Goal: Task Accomplishment & Management: Manage account settings

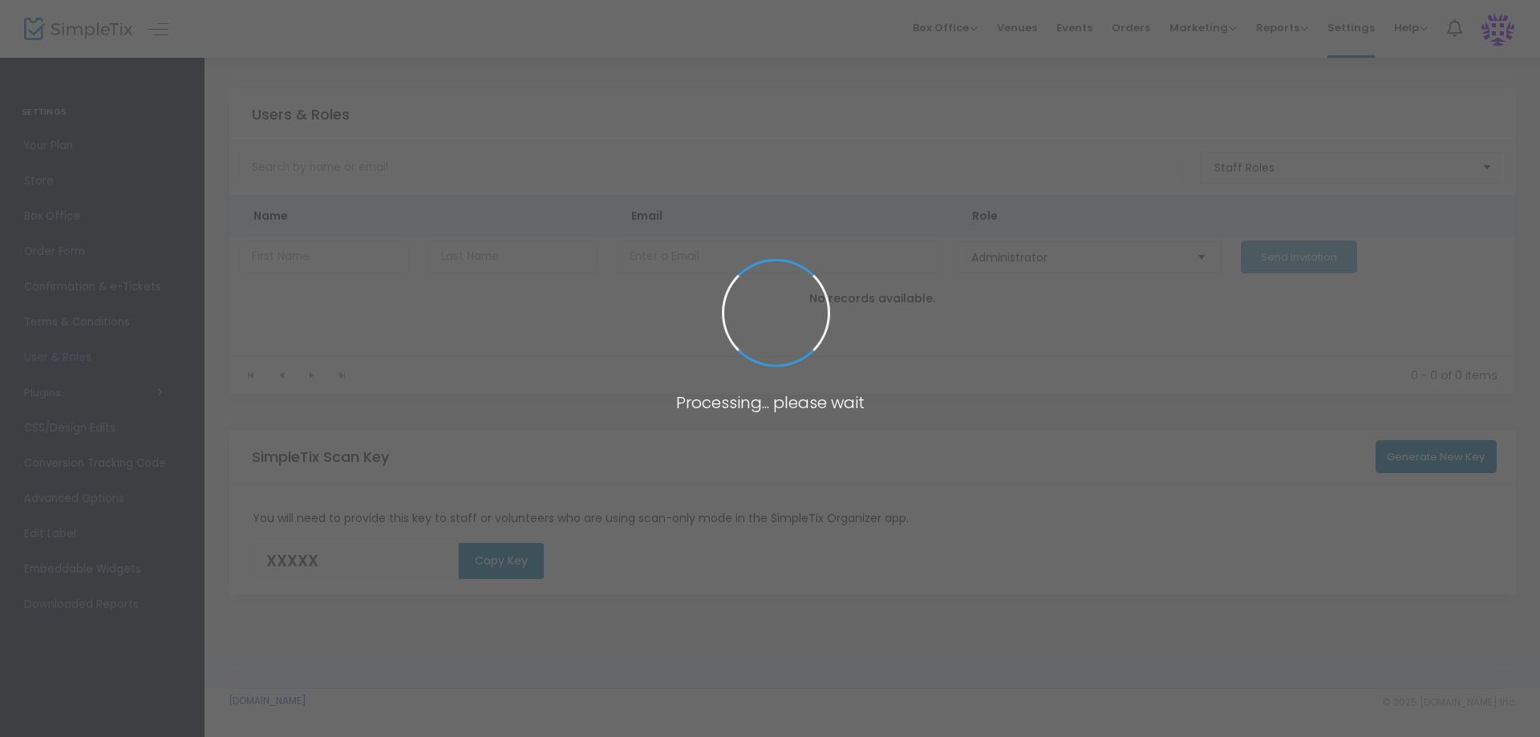
type input "7NSV1"
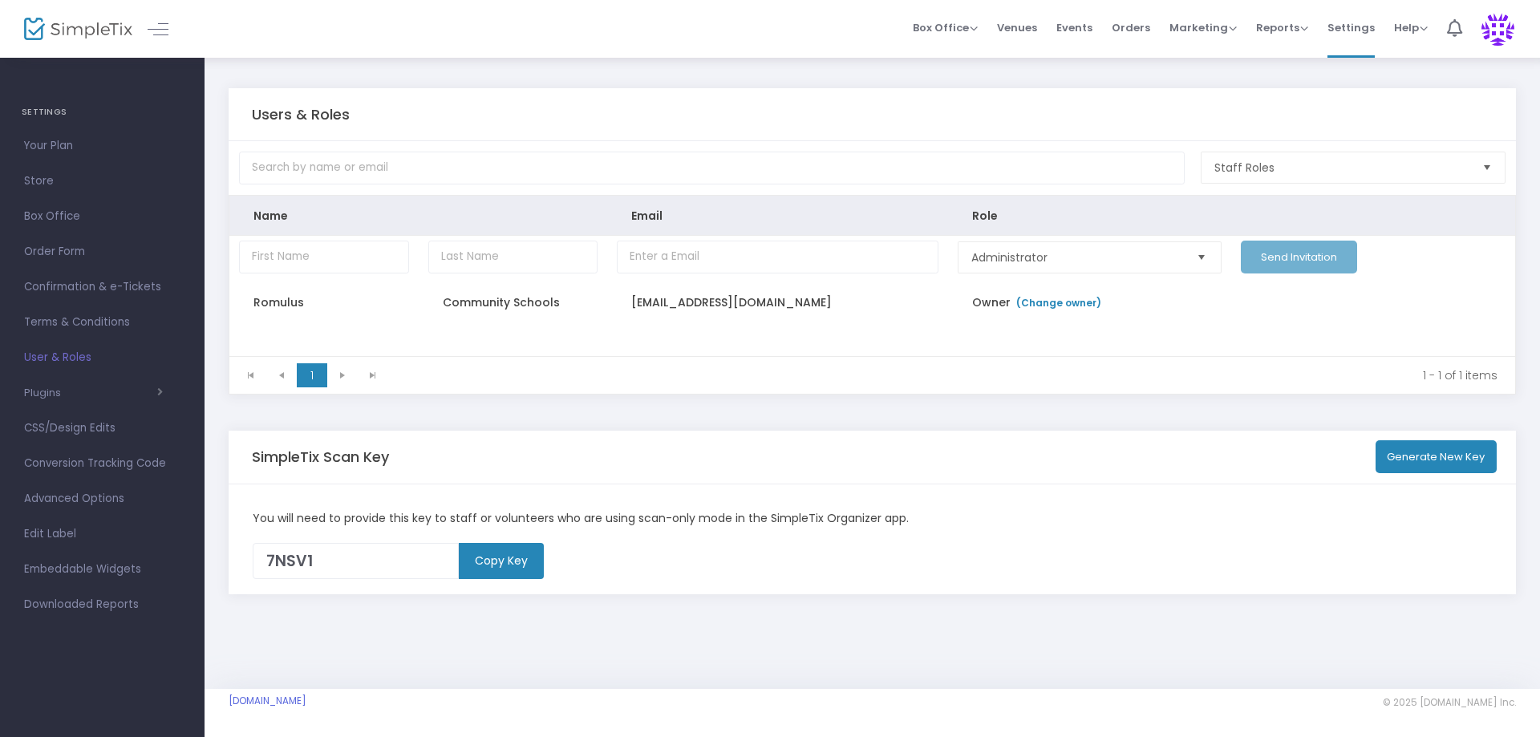
click at [52, 144] on span "Your Plan" at bounding box center [102, 146] width 156 height 21
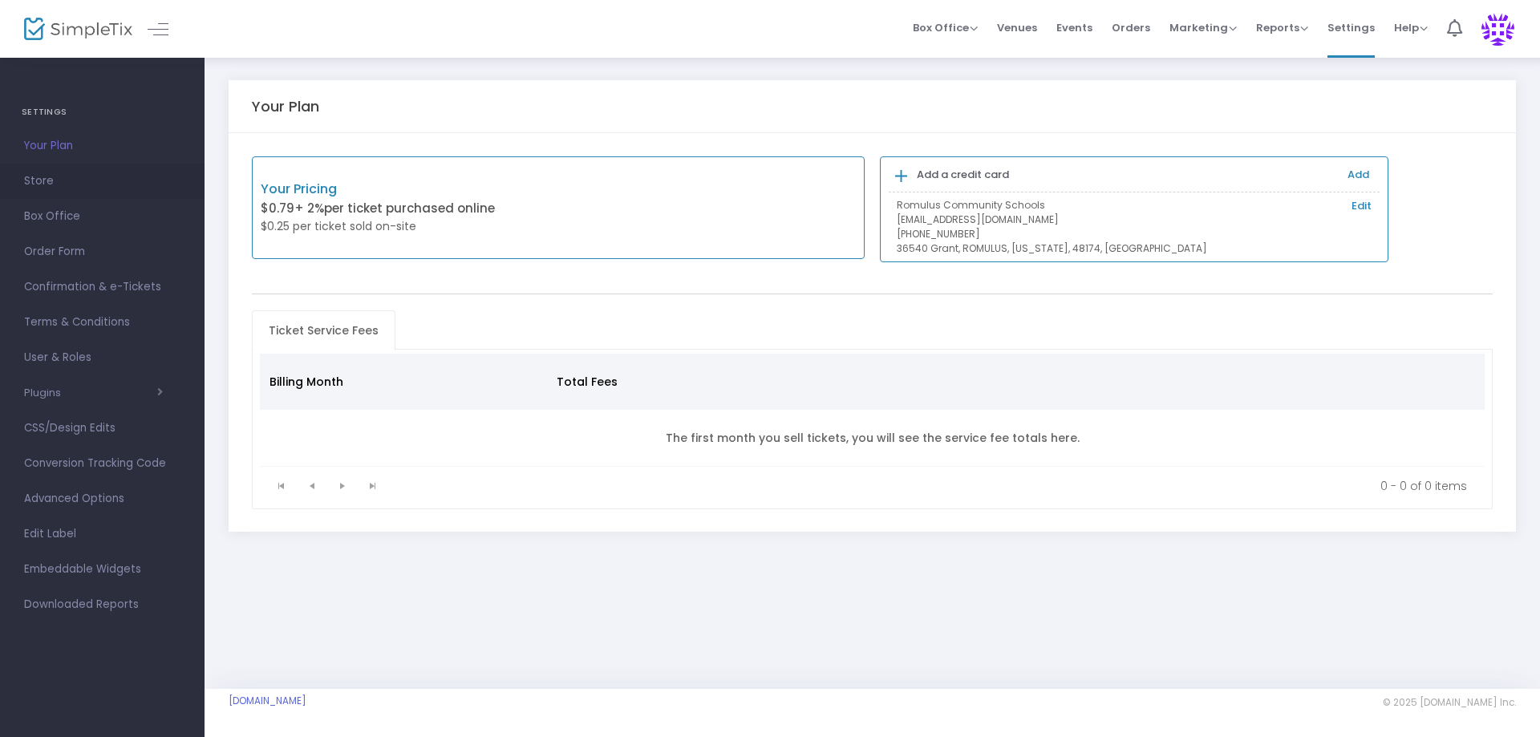
click at [46, 176] on span "Store" at bounding box center [102, 181] width 156 height 21
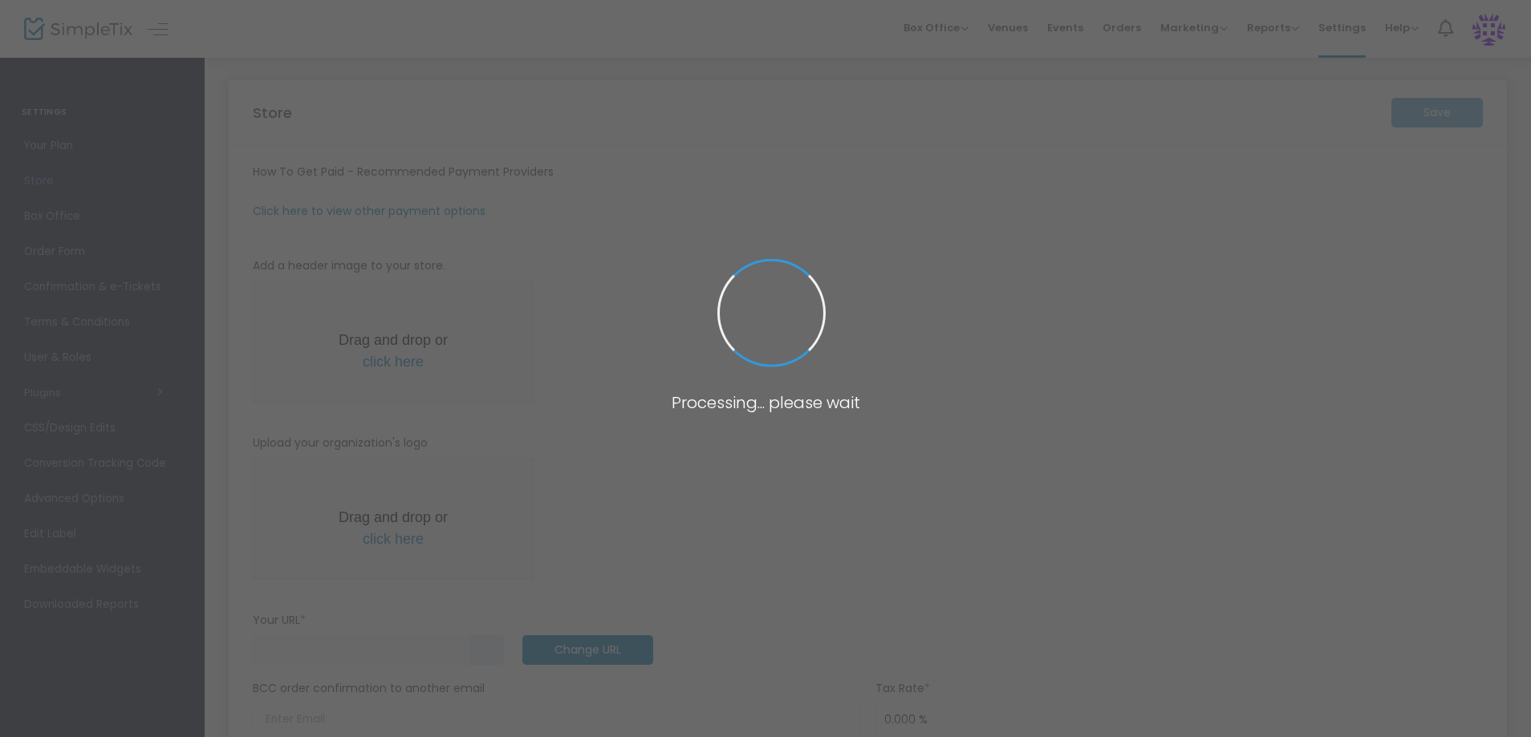
type input "[URL]"
radio input "false"
radio input "true"
type input "Romulus Community Schools"
type input "[PHONE_NUMBER]"
